Goal: Transaction & Acquisition: Purchase product/service

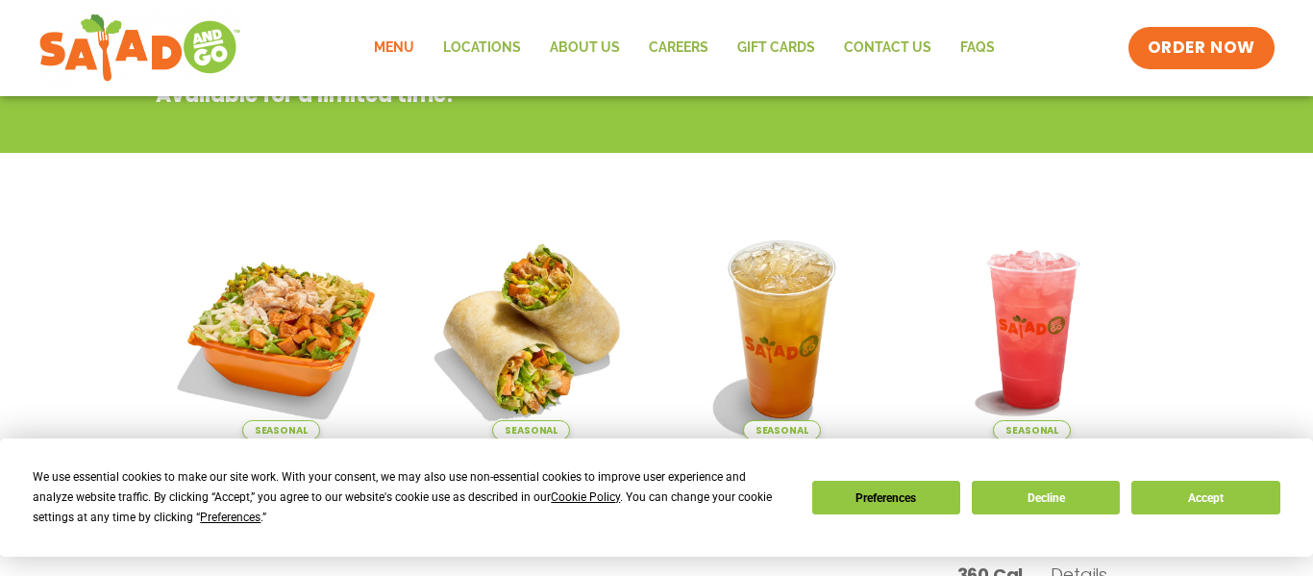
scroll to position [339, 0]
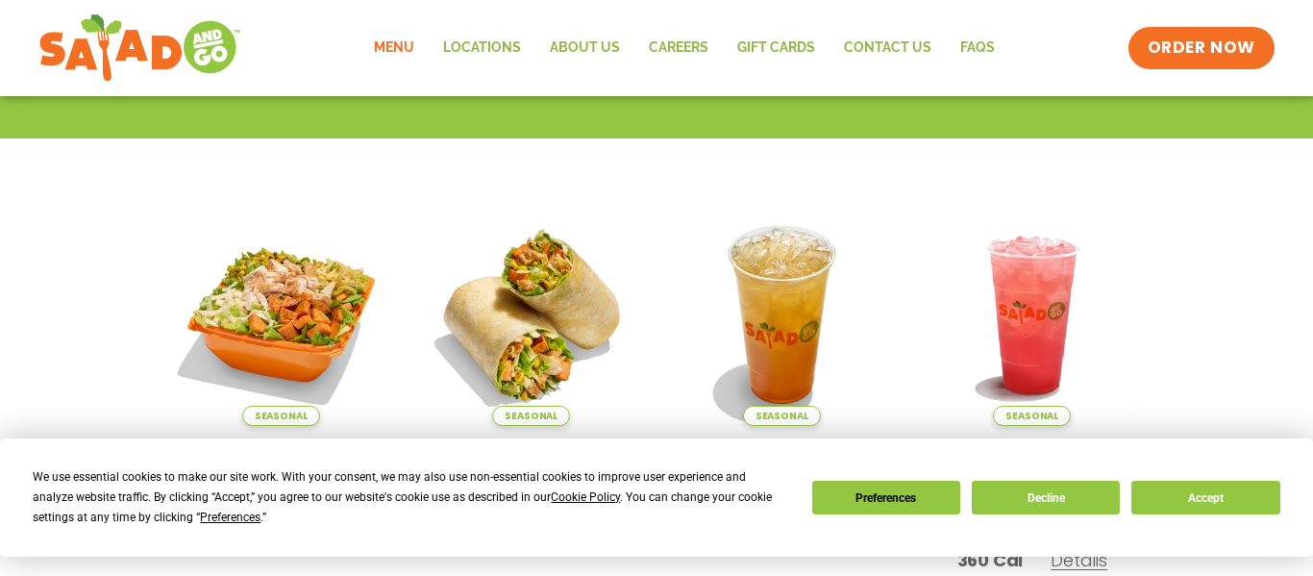
click at [337, 287] on img at bounding box center [281, 315] width 222 height 222
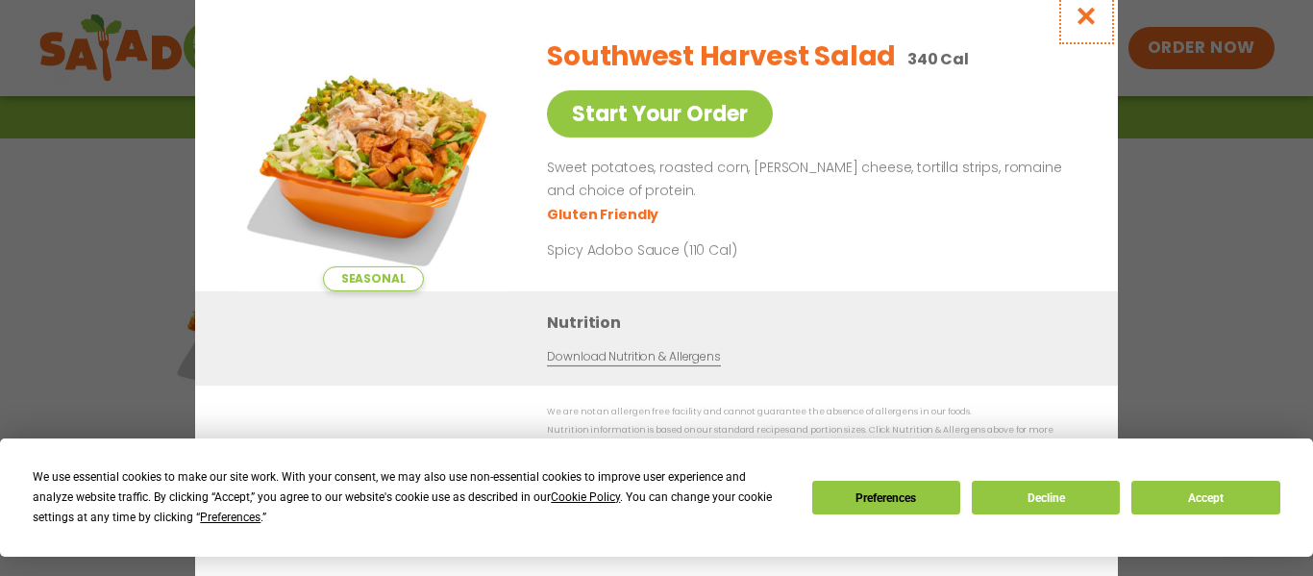
click at [1084, 14] on icon "Close modal" at bounding box center [1087, 16] width 24 height 20
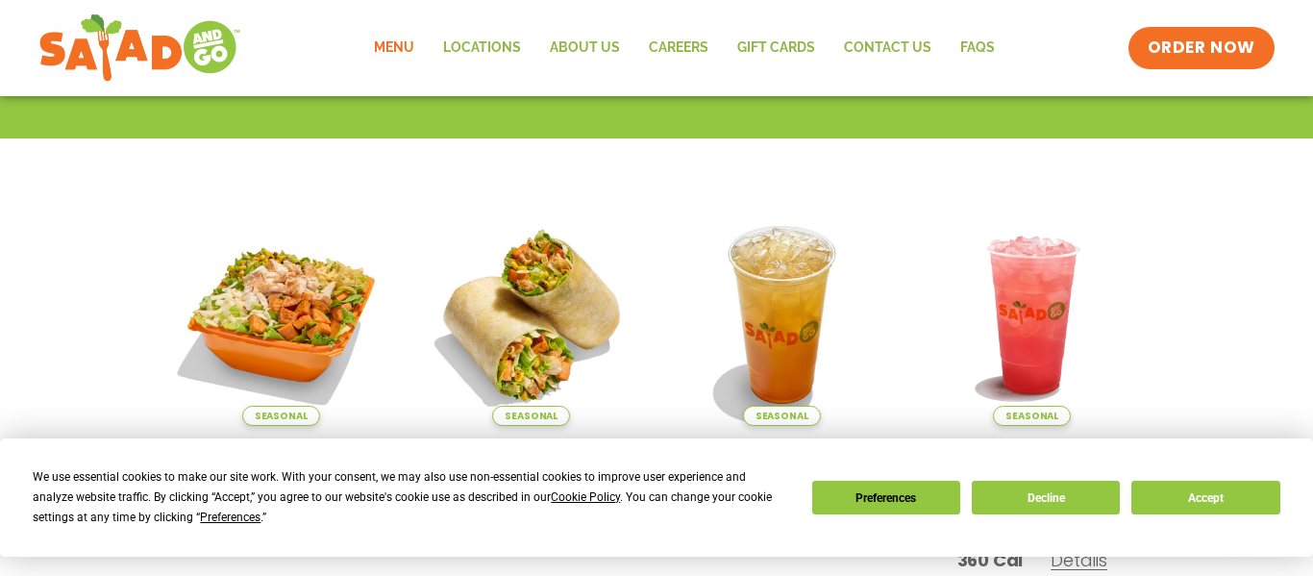
click at [384, 41] on link "Menu" at bounding box center [394, 48] width 69 height 44
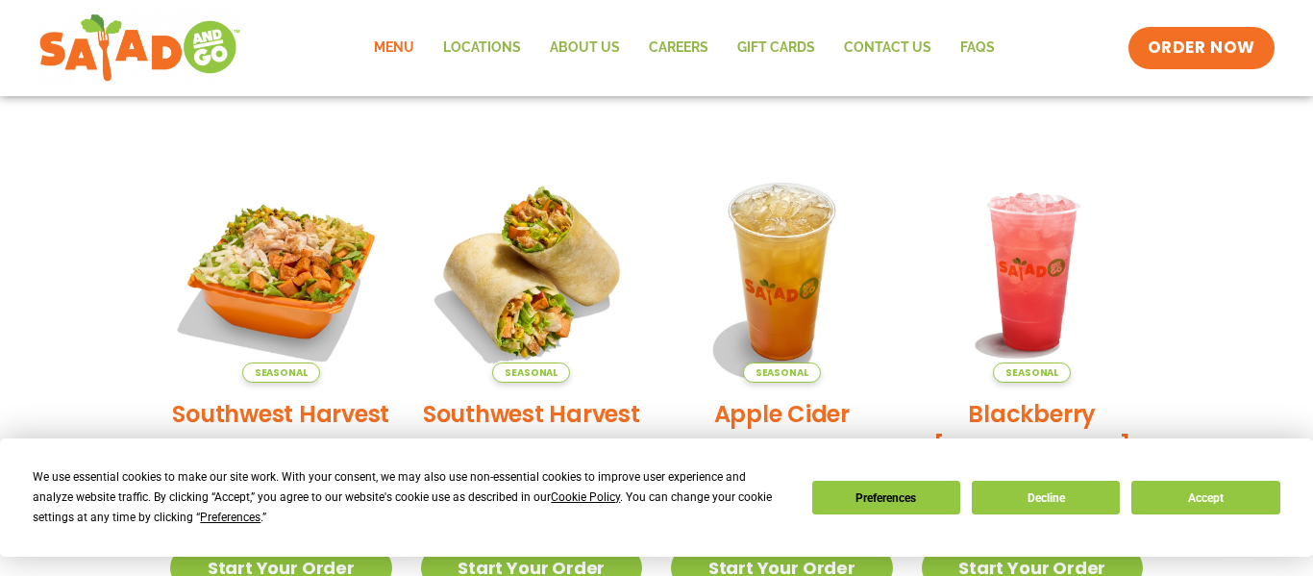
scroll to position [399, 0]
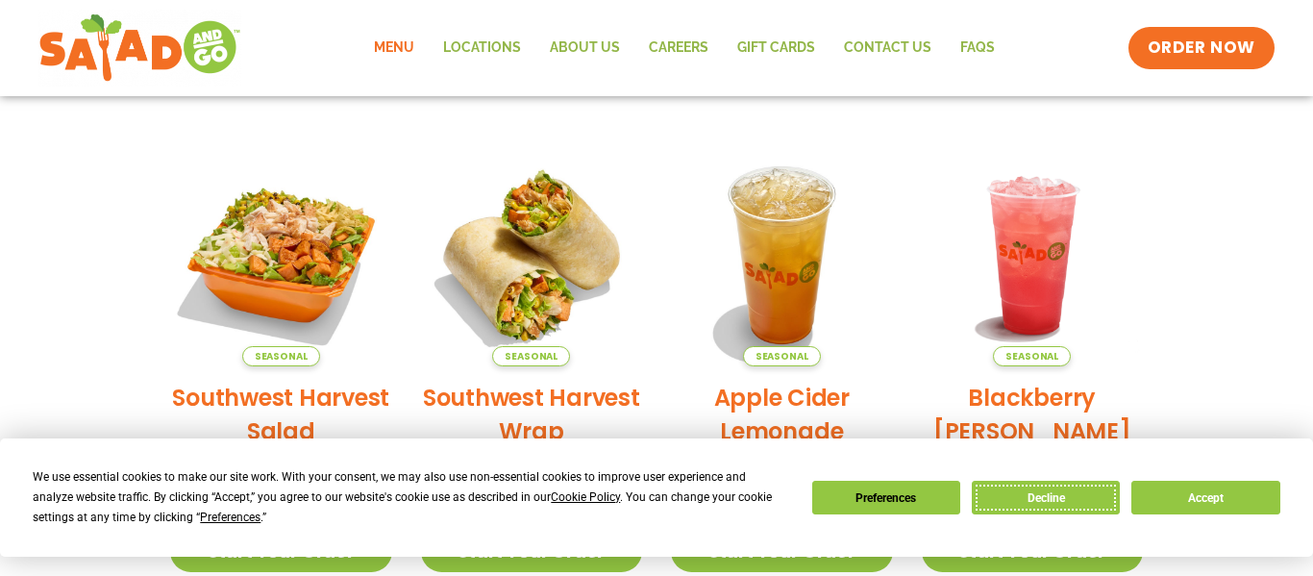
click at [1108, 501] on button "Decline" at bounding box center [1046, 498] width 148 height 34
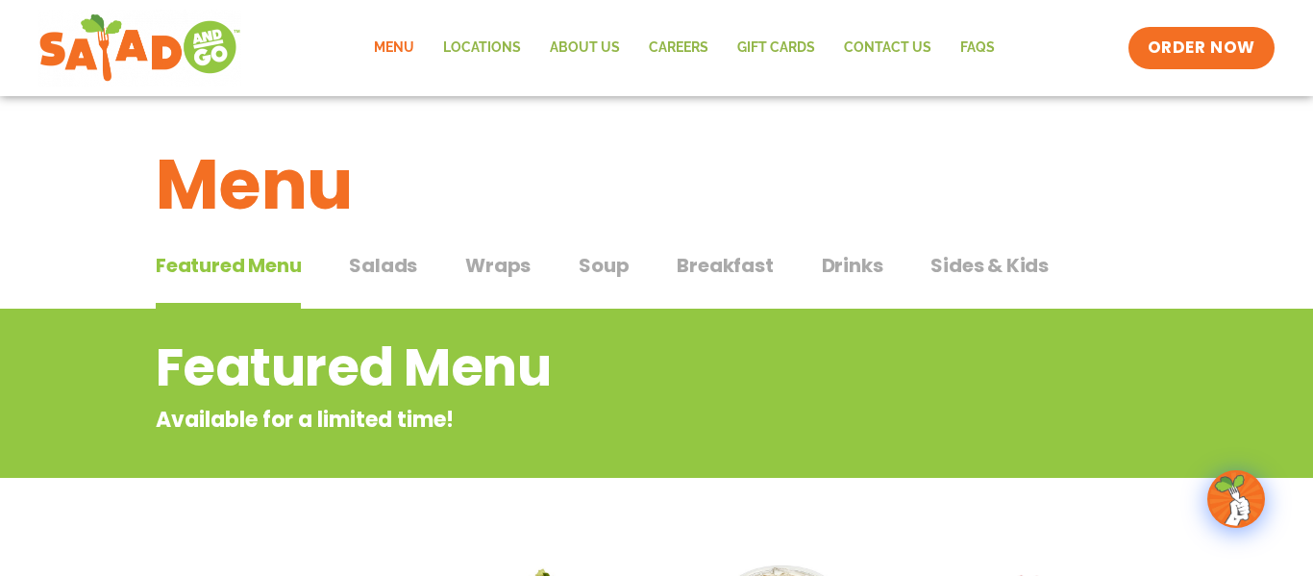
scroll to position [3, 0]
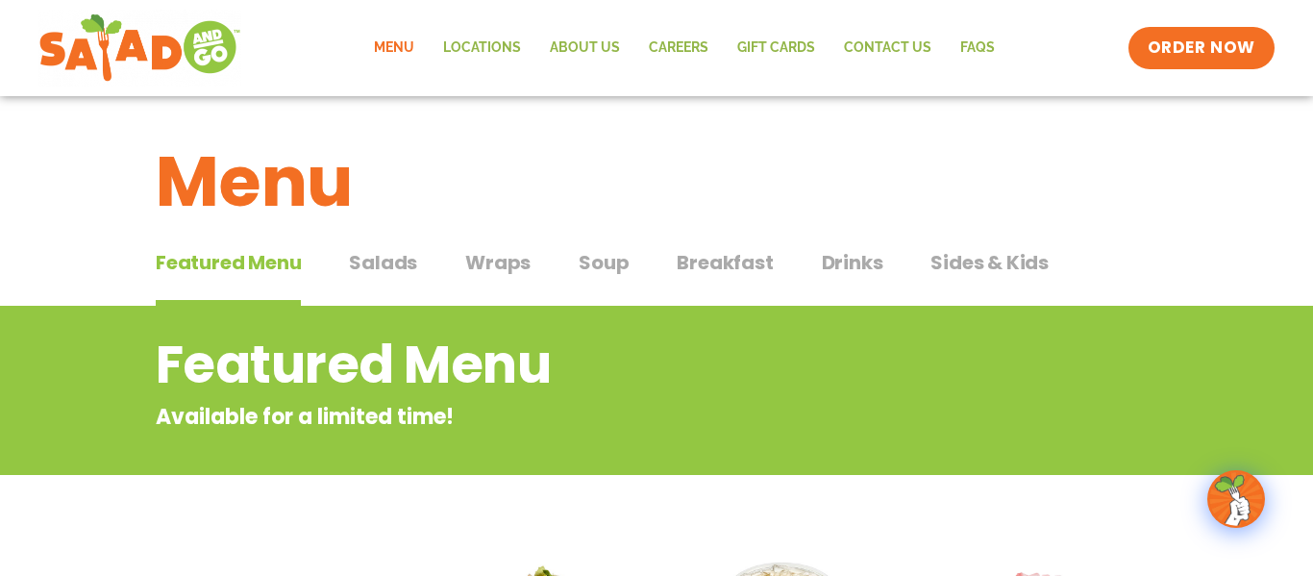
click at [401, 255] on span "Salads" at bounding box center [383, 262] width 68 height 29
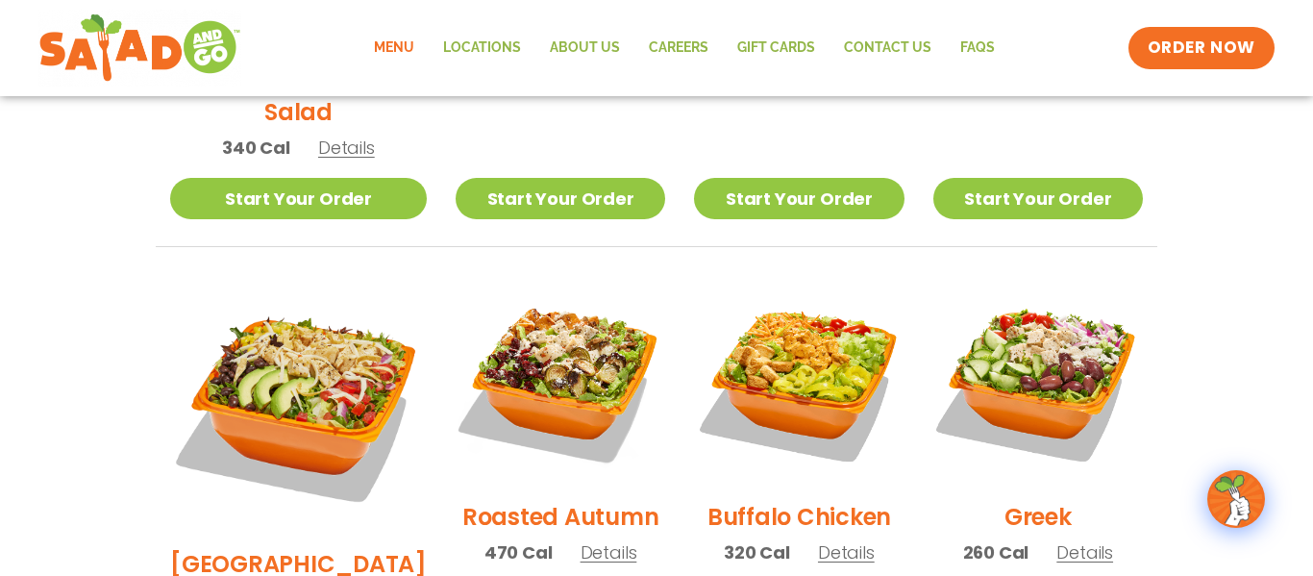
scroll to position [856, 0]
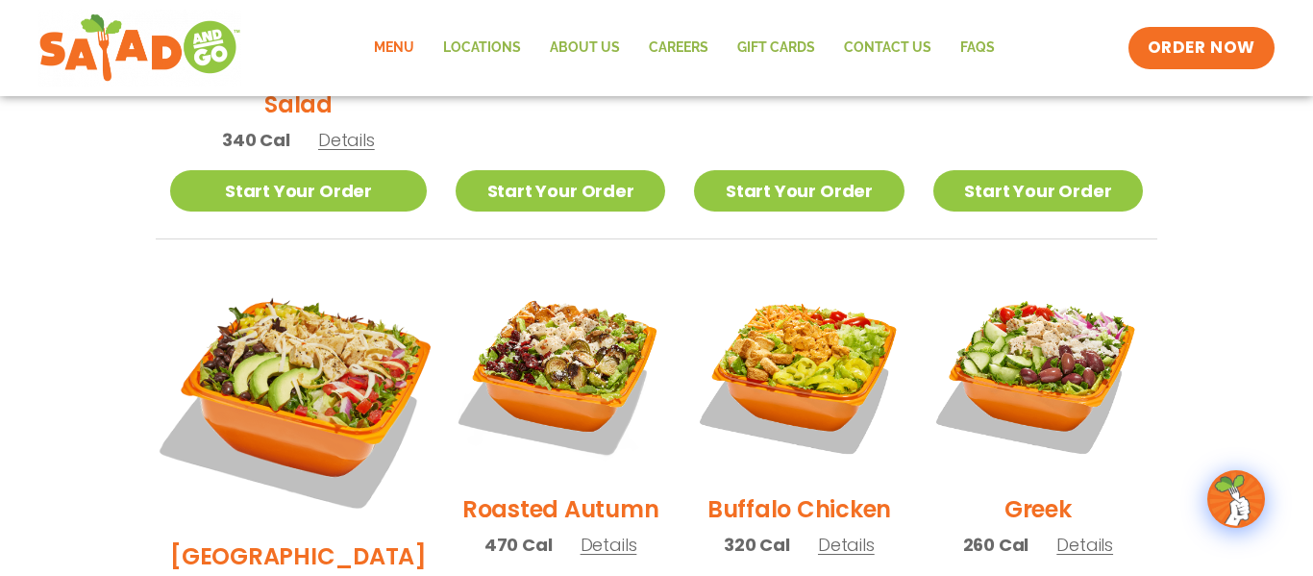
click at [290, 347] on img at bounding box center [298, 396] width 301 height 301
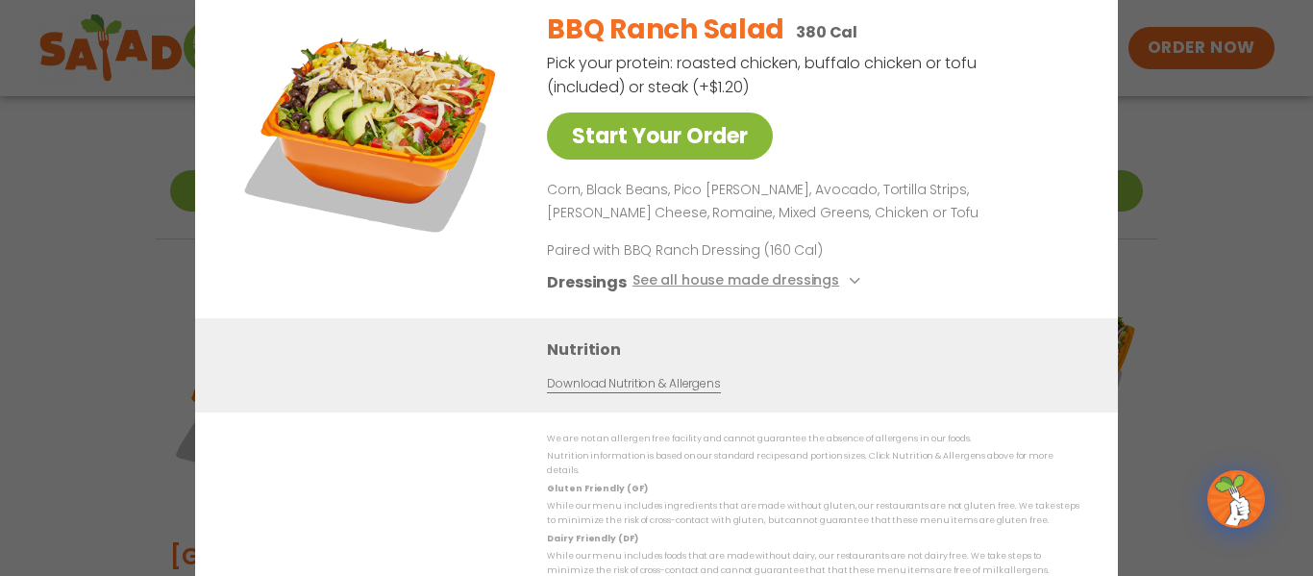
click at [741, 134] on link "Start Your Order" at bounding box center [660, 135] width 226 height 47
